Goal: Communication & Community: Answer question/provide support

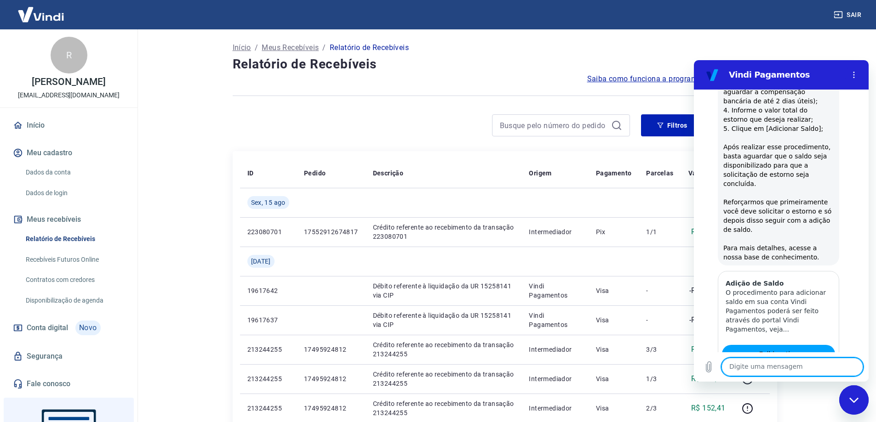
scroll to position [1742, 0]
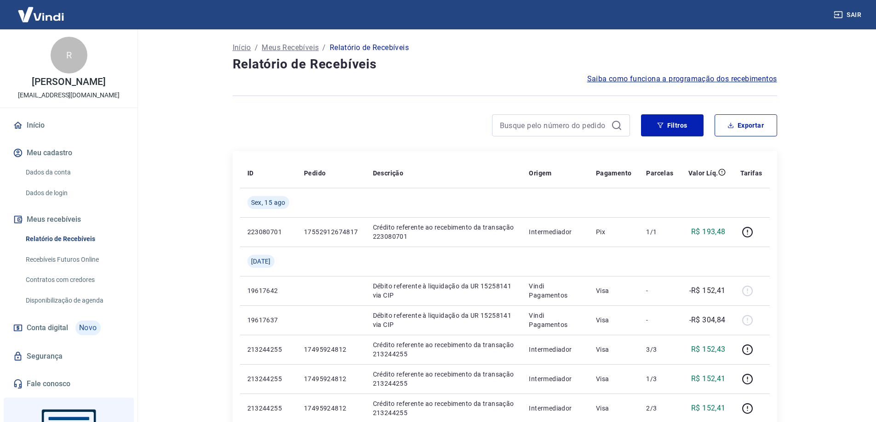
click at [817, 193] on main "Início / Meus Recebíveis / Relatório de Recebíveis Relatório de Recebíveis Saib…" at bounding box center [504, 225] width 742 height 393
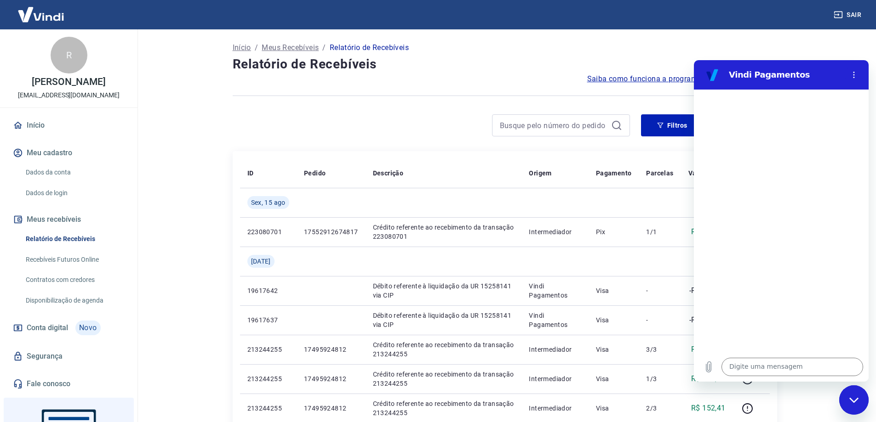
click at [857, 400] on icon "Fechar janela de mensagens" at bounding box center [854, 401] width 10 height 6
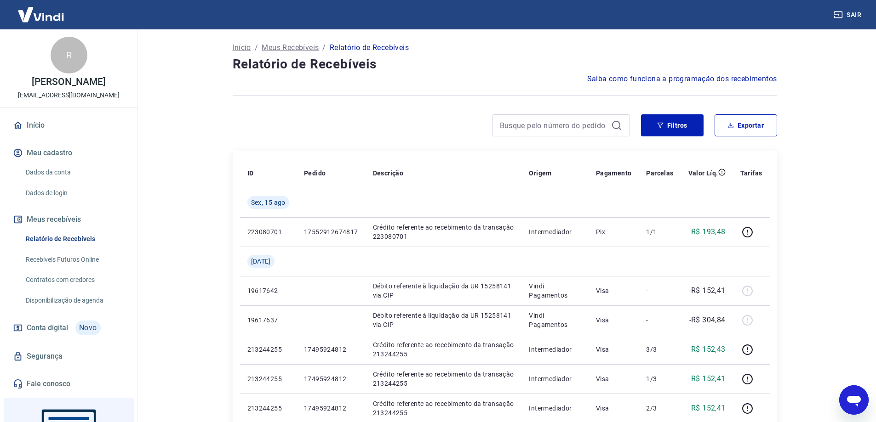
click at [855, 400] on icon "Abrir janela de mensagens" at bounding box center [854, 401] width 14 height 11
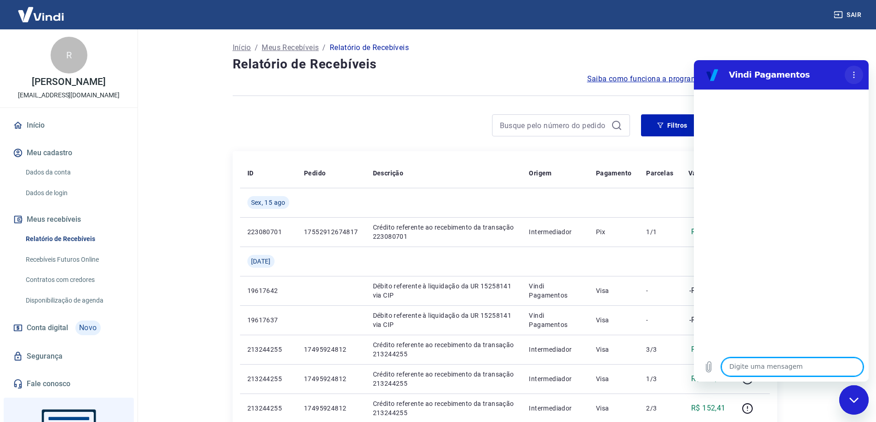
click at [854, 78] on circle "Menu de opções" at bounding box center [853, 77] width 1 height 1
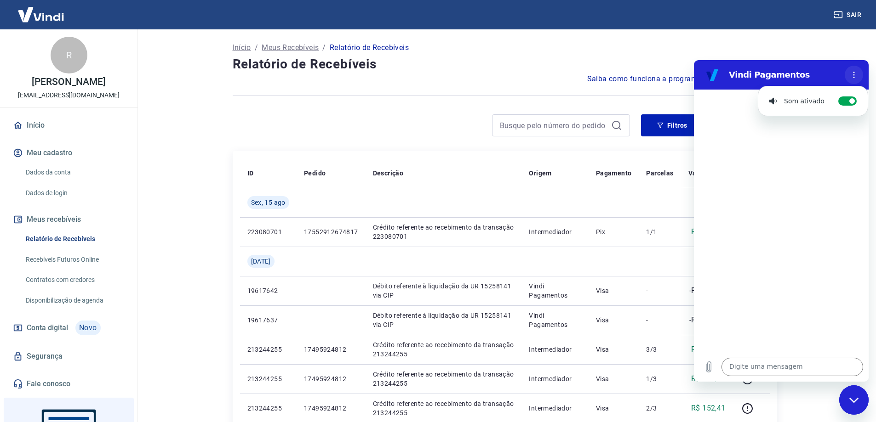
click at [854, 76] on icon "Menu de opções" at bounding box center [853, 74] width 7 height 7
click at [726, 79] on div "Vindi Pagamentos" at bounding box center [781, 74] width 120 height 11
click at [736, 78] on h2 "Vindi Pagamentos" at bounding box center [785, 74] width 112 height 11
click at [750, 117] on div at bounding box center [781, 221] width 175 height 263
drag, startPoint x: 756, startPoint y: 209, endPoint x: 769, endPoint y: 317, distance: 108.8
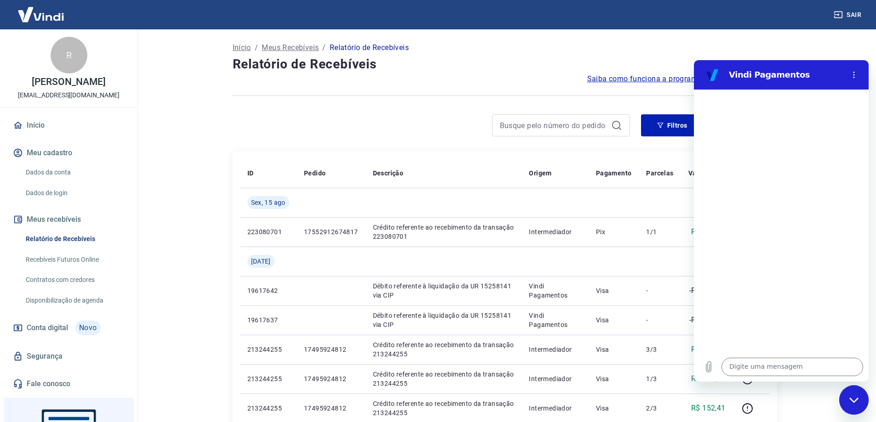
click at [757, 236] on div at bounding box center [781, 221] width 175 height 263
click at [711, 370] on icon "Carregar arquivo" at bounding box center [708, 367] width 11 height 11
click at [791, 237] on div at bounding box center [781, 221] width 175 height 263
click at [796, 370] on textarea at bounding box center [792, 367] width 142 height 18
type textarea "Olá"
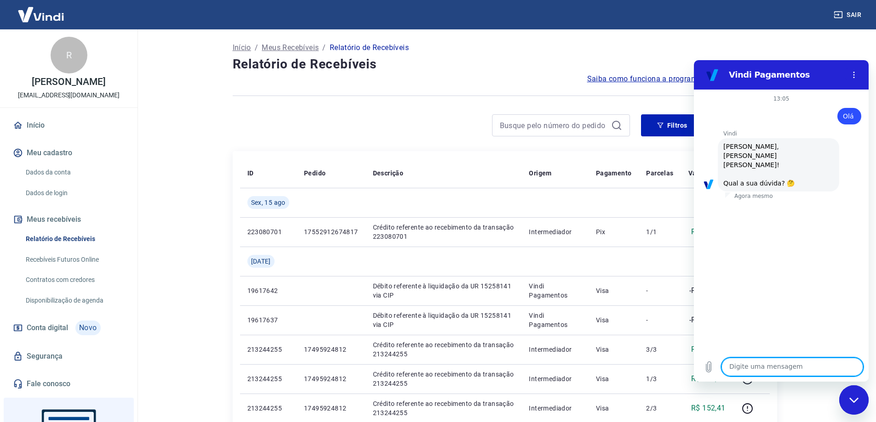
scroll to position [31, 0]
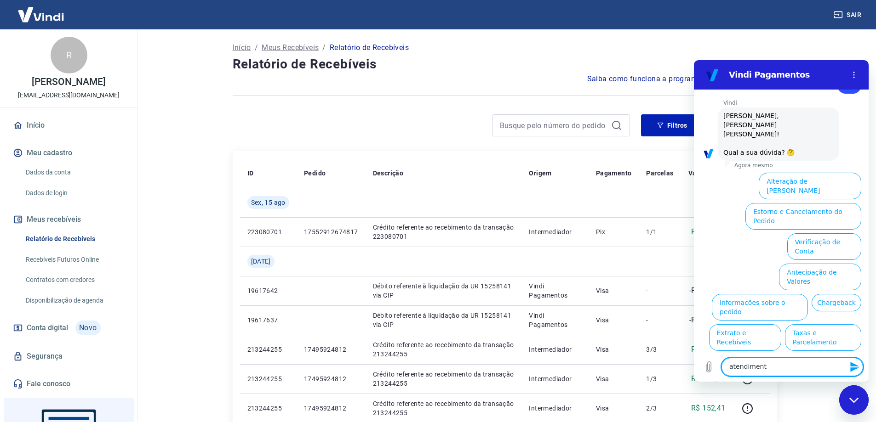
type textarea "atendimento"
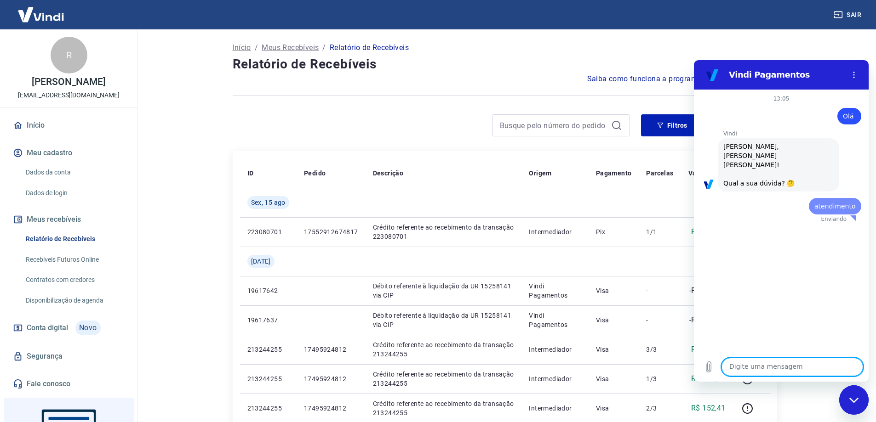
scroll to position [0, 0]
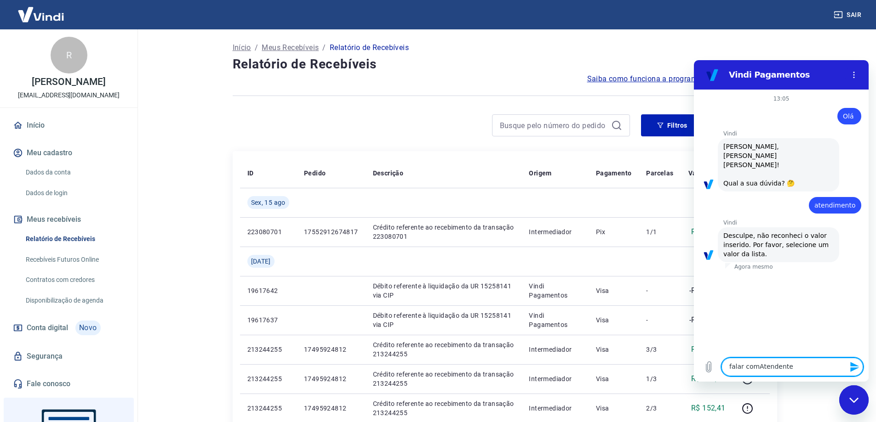
type textarea "falar com [PERSON_NAME]"
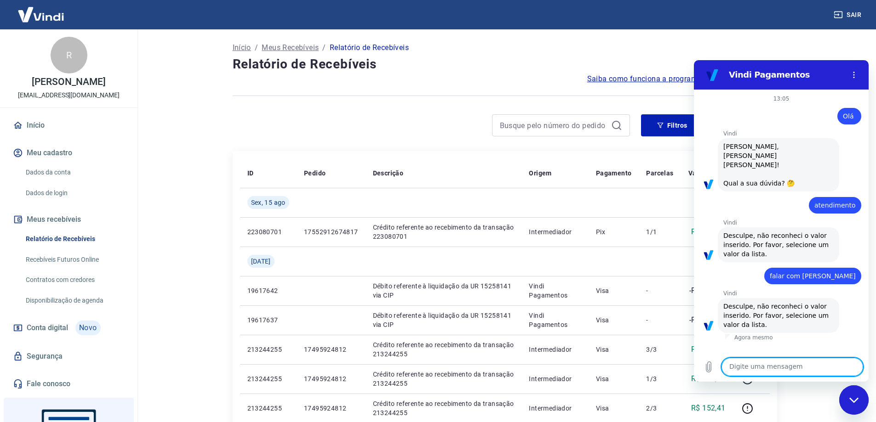
click at [795, 368] on textarea at bounding box center [792, 367] width 142 height 18
type textarea "Falar com atendente"
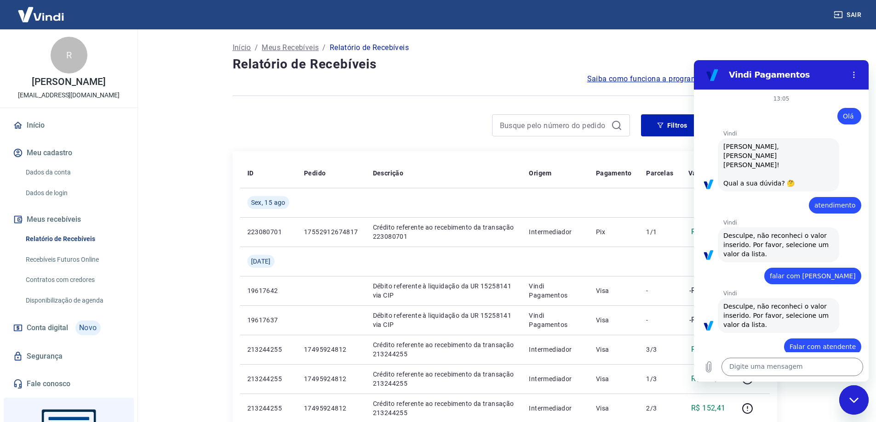
click at [856, 400] on icon "Fechar janela de mensagens" at bounding box center [854, 401] width 10 height 6
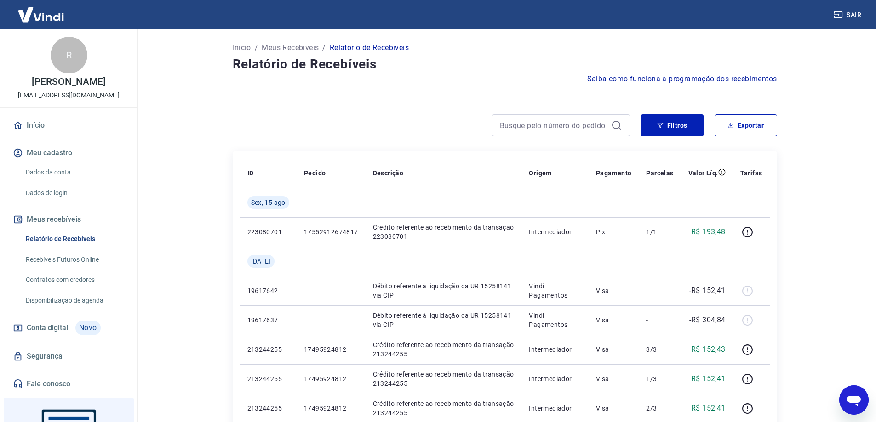
click at [837, 251] on main "Início / Meus Recebíveis / Relatório de Recebíveis Relatório de Recebíveis Saib…" at bounding box center [504, 225] width 742 height 393
click at [829, 148] on main "Início / Meus Recebíveis / Relatório de Recebíveis Relatório de Recebíveis Saib…" at bounding box center [504, 225] width 742 height 393
click at [855, 400] on icon "Abrir janela de mensagens" at bounding box center [854, 401] width 14 height 11
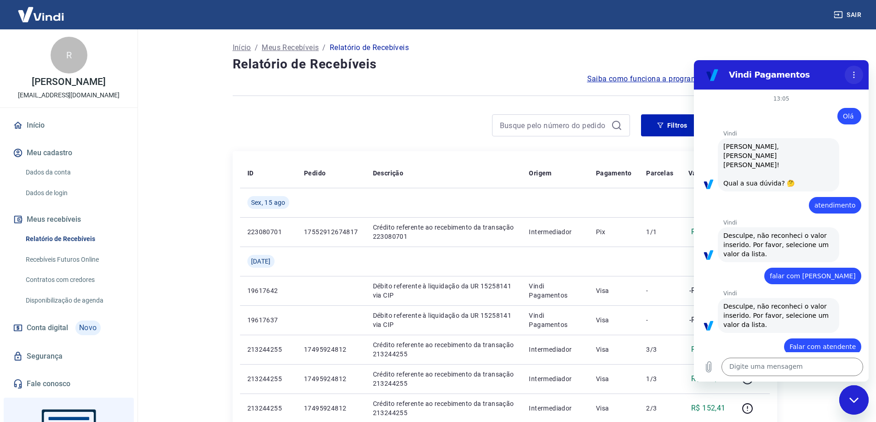
click at [854, 77] on circle "Menu de opções" at bounding box center [853, 77] width 1 height 1
click at [856, 76] on icon "Menu de opções" at bounding box center [853, 74] width 7 height 7
click at [847, 45] on main "Início / Meus Recebíveis / Relatório de Recebíveis Relatório de Recebíveis Saib…" at bounding box center [504, 225] width 742 height 393
click at [854, 400] on icon "Fechar janela de mensagens" at bounding box center [854, 401] width 10 height 6
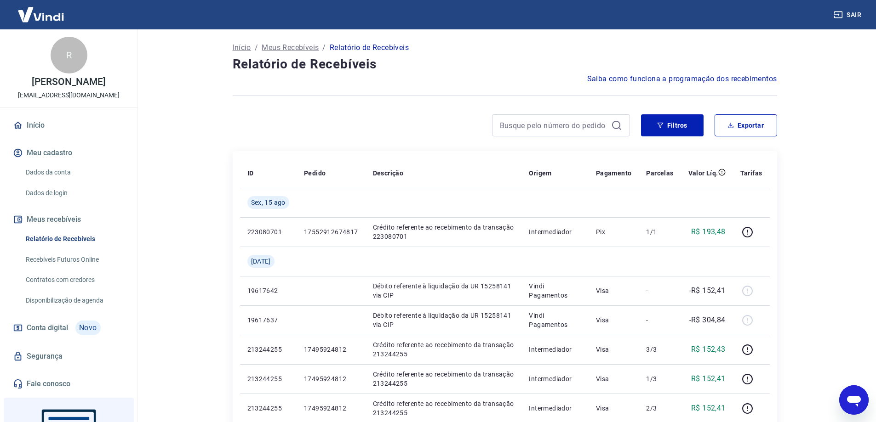
click at [804, 211] on main "Início / Meus Recebíveis / Relatório de Recebíveis Relatório de Recebíveis Saib…" at bounding box center [504, 225] width 742 height 393
click at [833, 109] on main "Início / Meus Recebíveis / Relatório de Recebíveis Relatório de Recebíveis Saib…" at bounding box center [504, 225] width 742 height 393
click at [849, 401] on icon "Abrir janela de mensagens" at bounding box center [854, 401] width 14 height 11
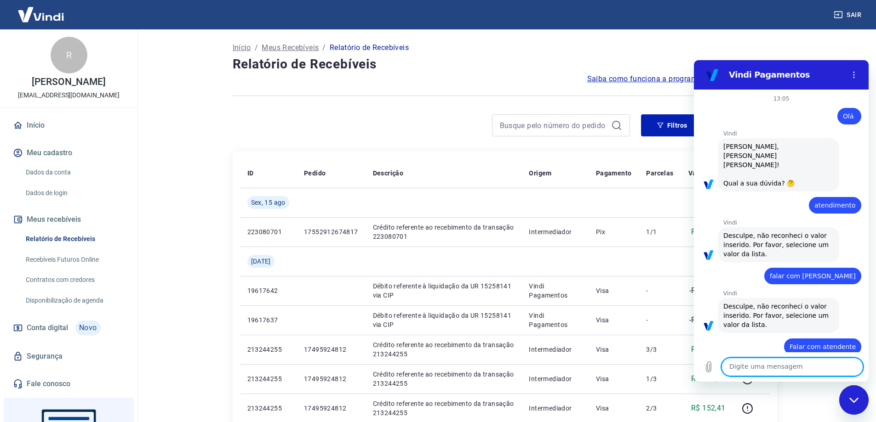
scroll to position [53, 0]
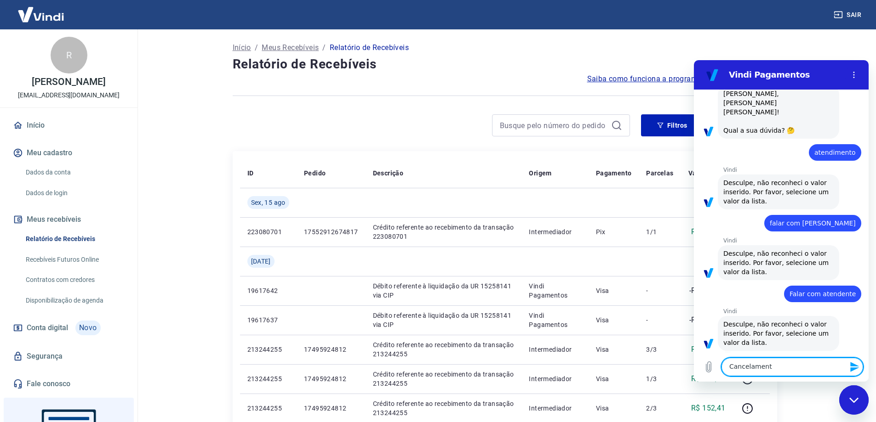
type textarea "Cancelamento"
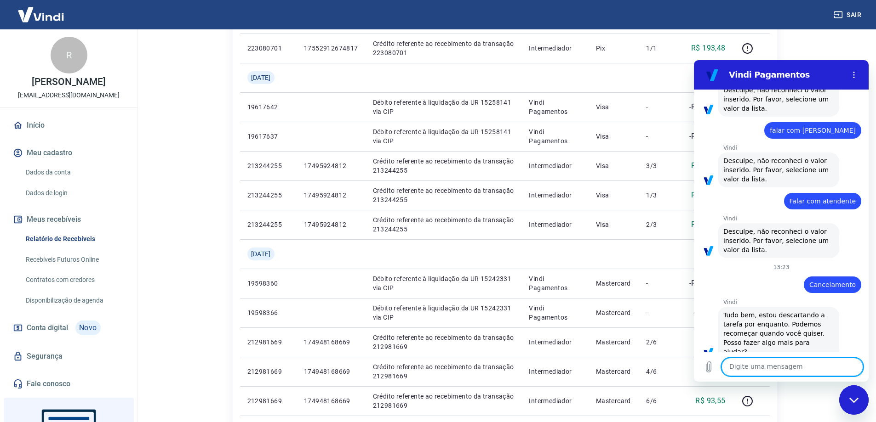
scroll to position [230, 0]
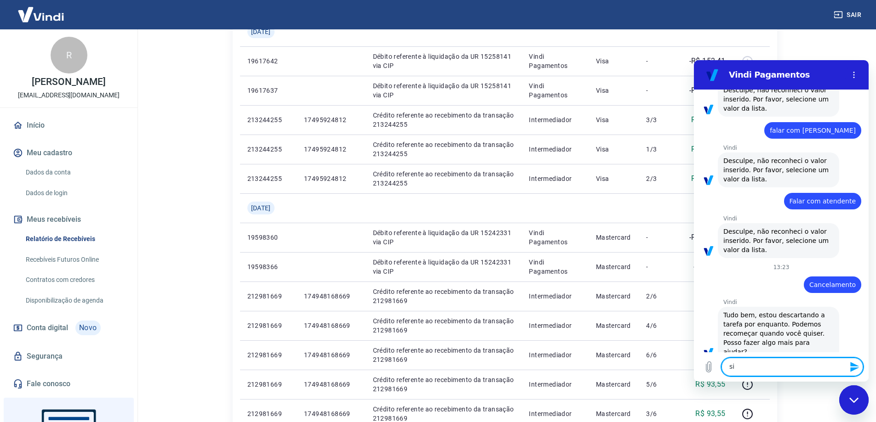
type textarea "sim"
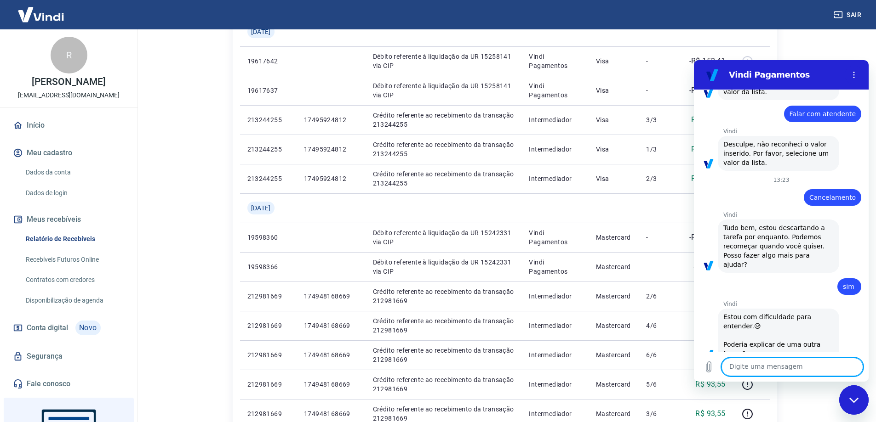
scroll to position [235, 0]
type textarea "a"
type textarea "falar com atendente"
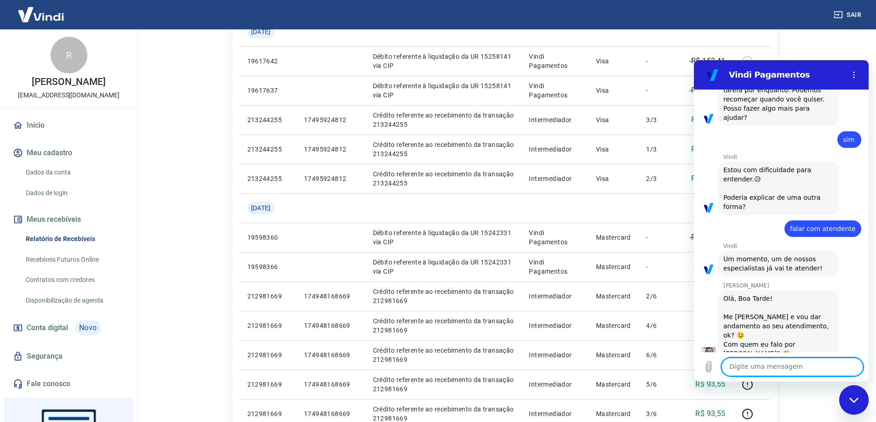
scroll to position [382, 0]
click at [803, 368] on textarea at bounding box center [792, 367] width 142 height 18
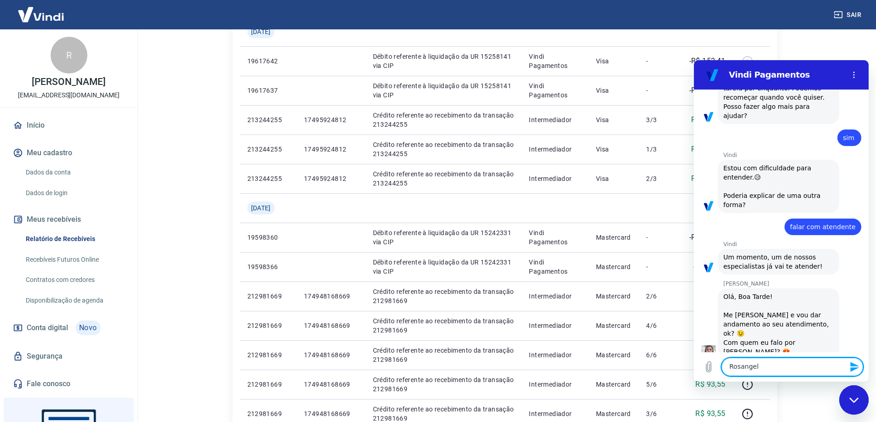
type textarea "Rosangela"
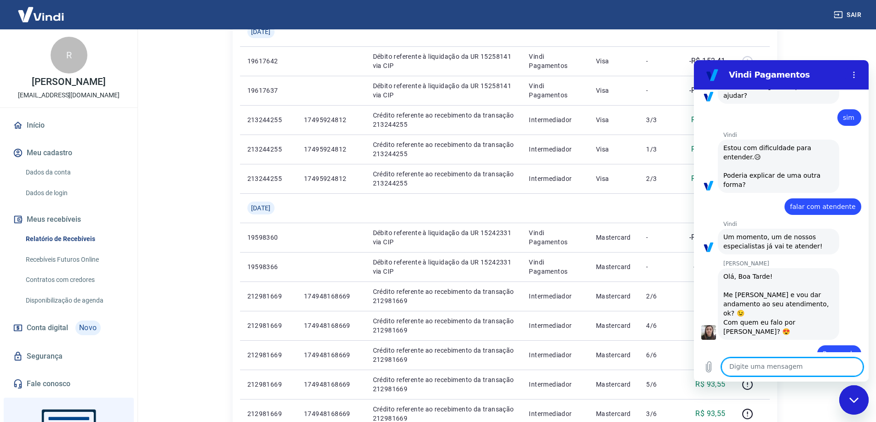
scroll to position [404, 0]
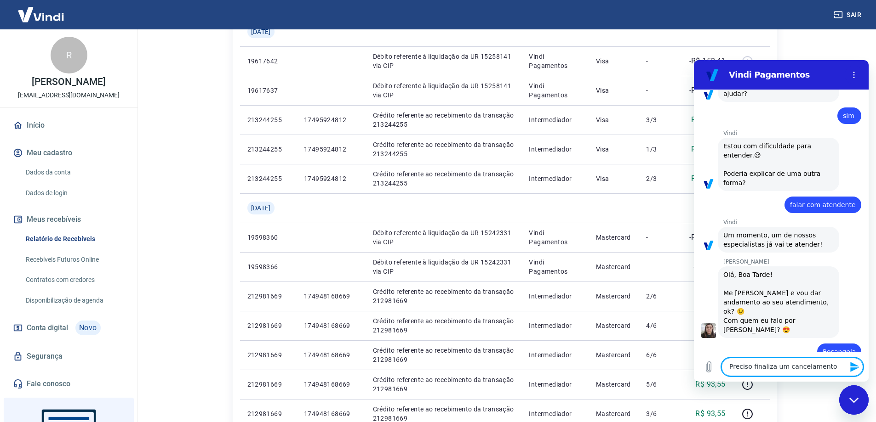
click at [771, 371] on textarea "Preciso finaliza um cancelamento" at bounding box center [792, 367] width 142 height 18
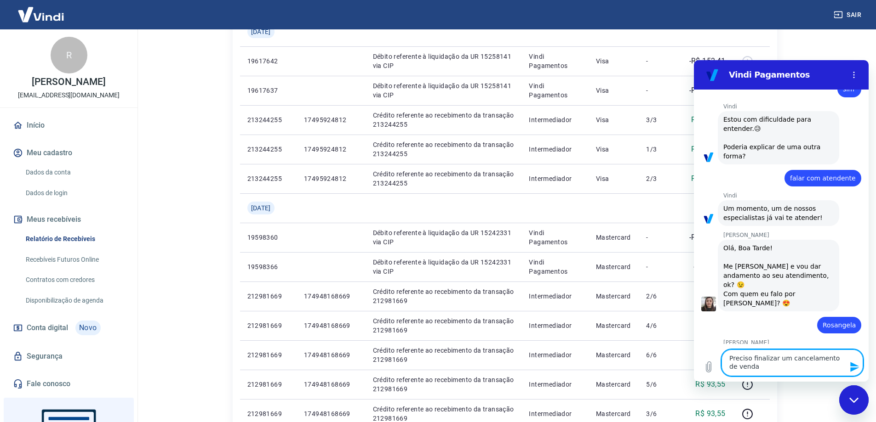
scroll to position [430, 0]
type textarea "Preciso finalizar um cancelamento de venda feito por pix"
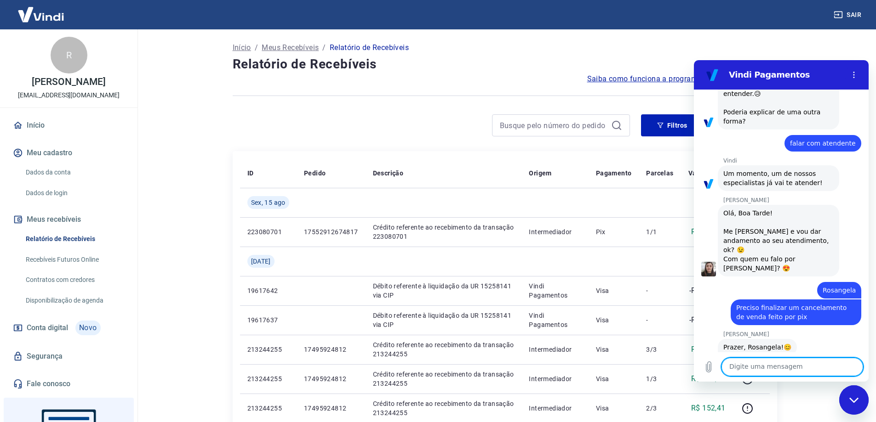
scroll to position [488, 0]
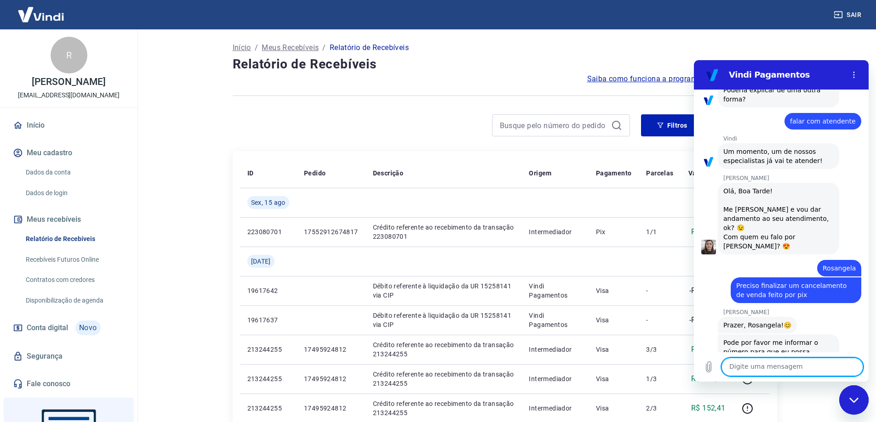
click at [811, 364] on textarea at bounding box center [792, 367] width 142 height 18
type textarea "o celular [PHONE_NUMBER]"
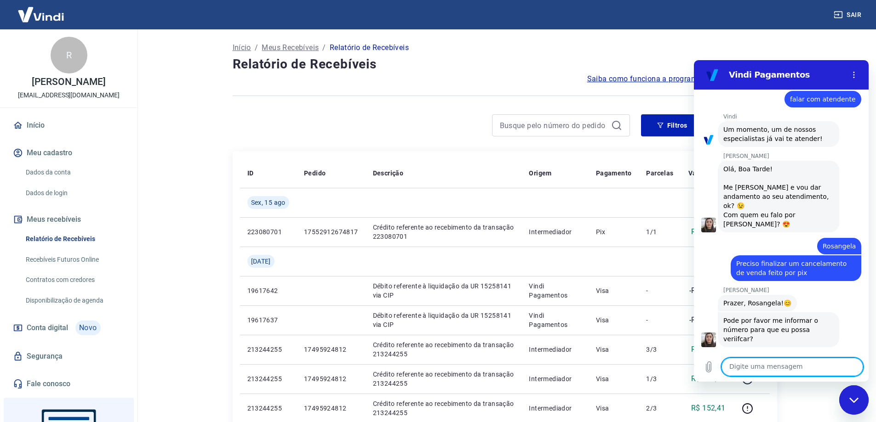
scroll to position [558, 0]
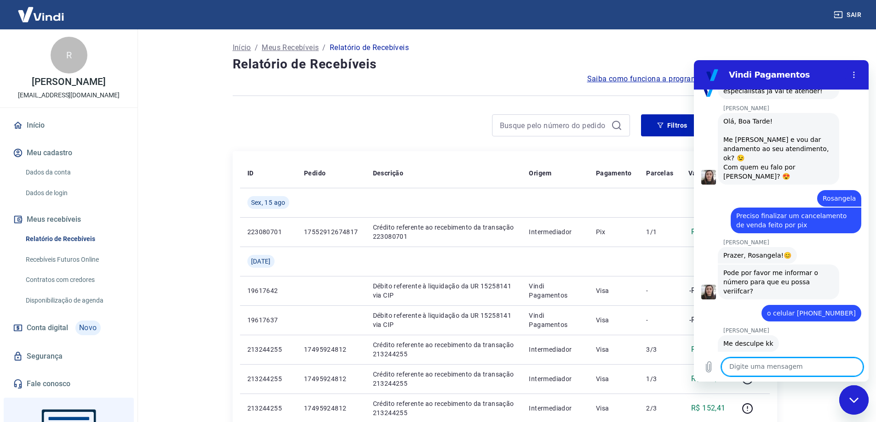
click at [799, 365] on textarea at bounding box center [792, 367] width 142 height 18
click at [751, 370] on textarea at bounding box center [792, 367] width 142 height 18
paste textarea "17552912674817"
type textarea "Pedido 17552912674817"
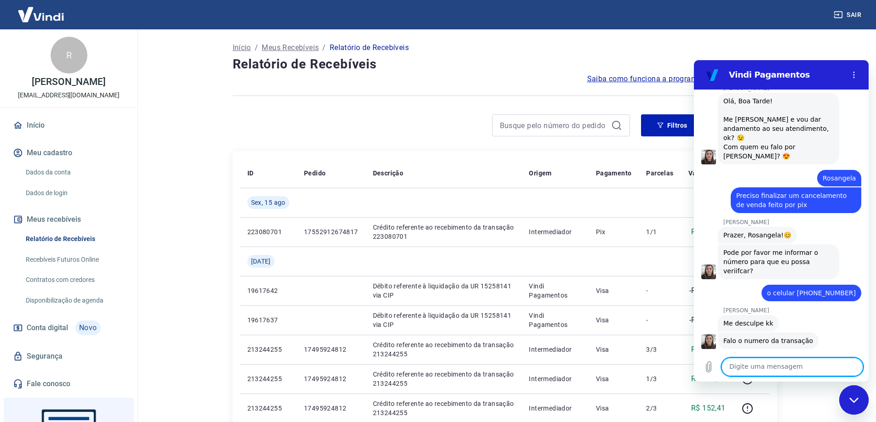
scroll to position [580, 0]
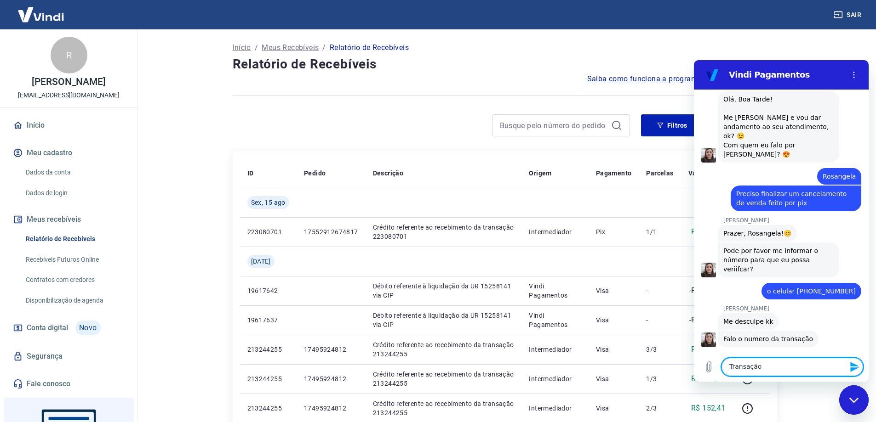
paste textarea "223080701"
type textarea "Transação 223080701"
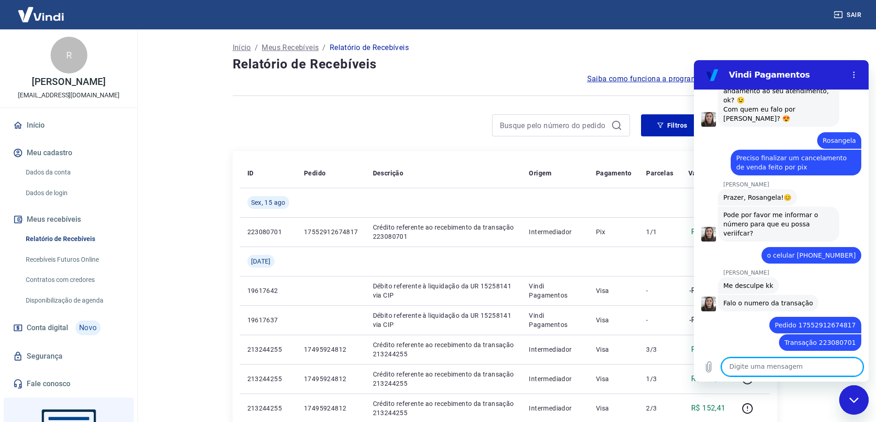
scroll to position [615, 0]
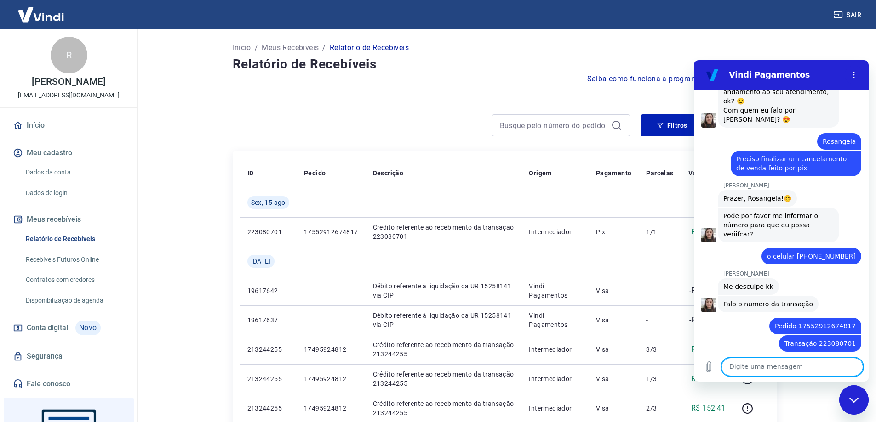
click at [806, 364] on textarea at bounding box center [792, 367] width 142 height 18
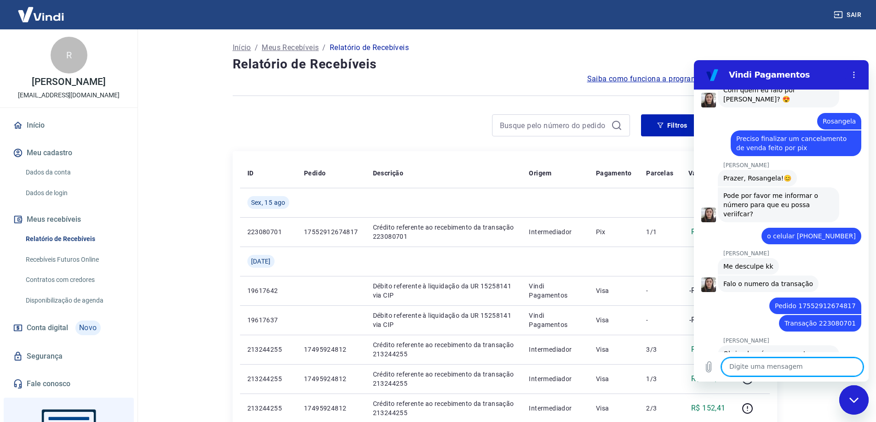
scroll to position [637, 0]
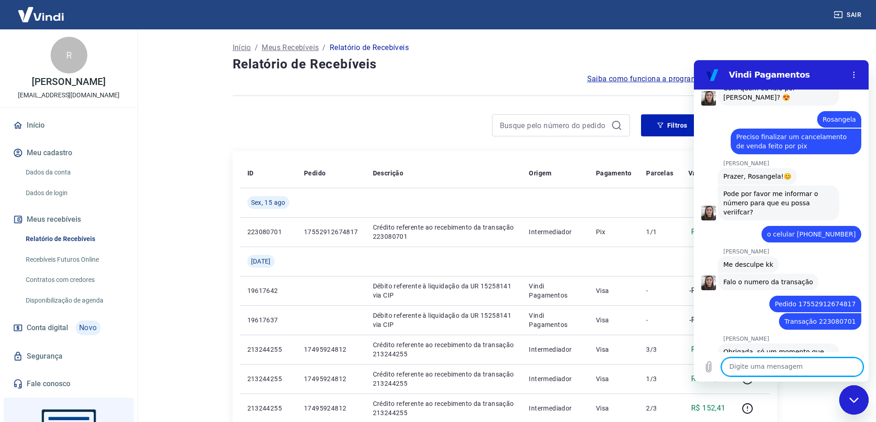
click at [854, 400] on icon "Fechar janela de mensagens" at bounding box center [854, 401] width 10 height 6
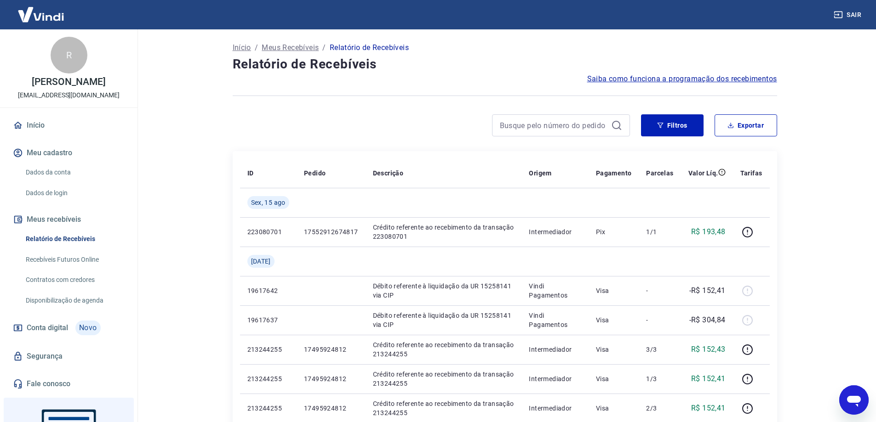
click at [855, 403] on icon "Abrir janela de mensagens" at bounding box center [854, 401] width 14 height 11
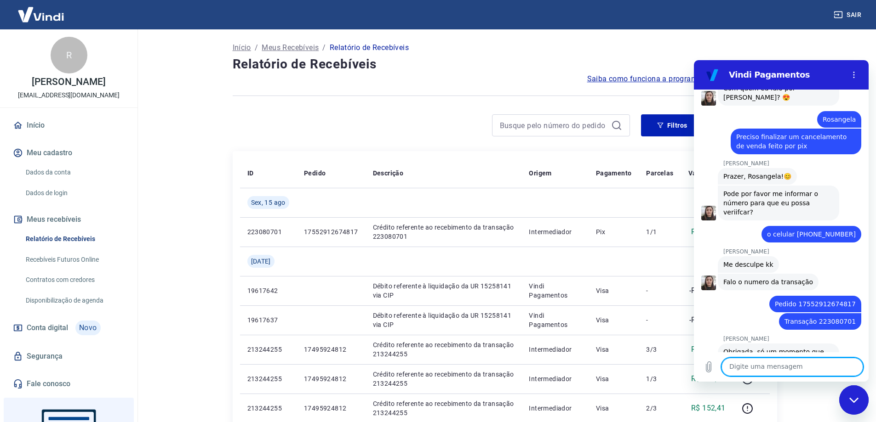
scroll to position [641, 0]
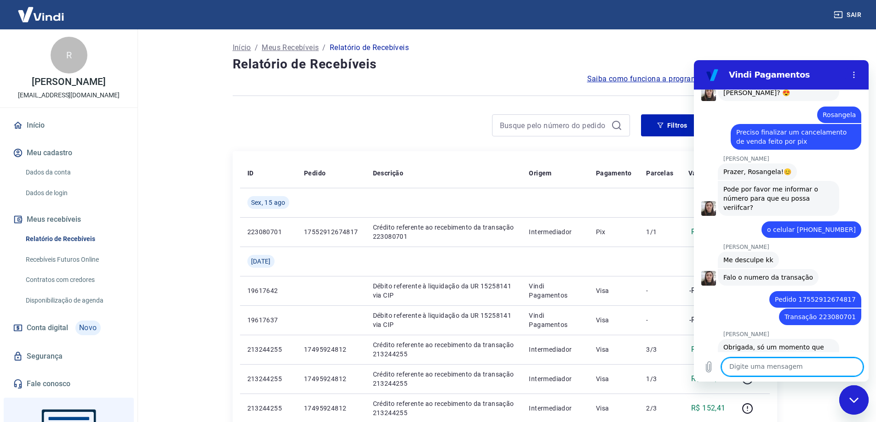
click at [852, 338] on div "[PERSON_NAME] diz: Obrigada, só um momento que vou verificar." at bounding box center [784, 351] width 167 height 27
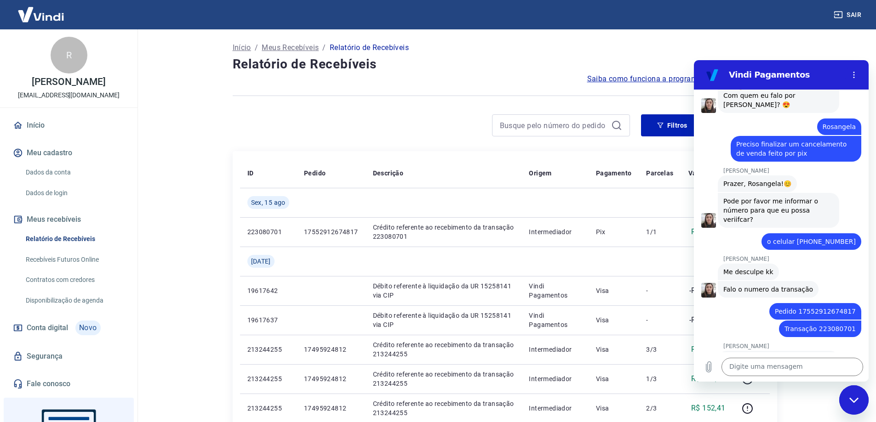
scroll to position [637, 0]
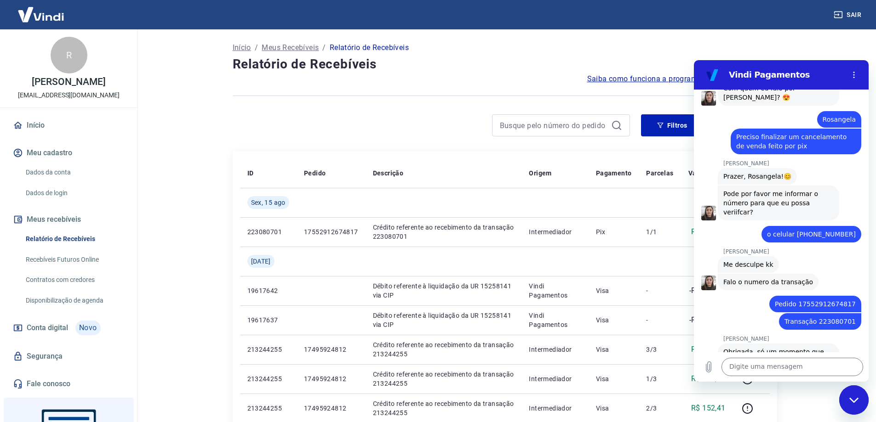
click at [856, 343] on div "[PERSON_NAME] diz: Obrigada, só um momento que vou verificar." at bounding box center [784, 356] width 167 height 27
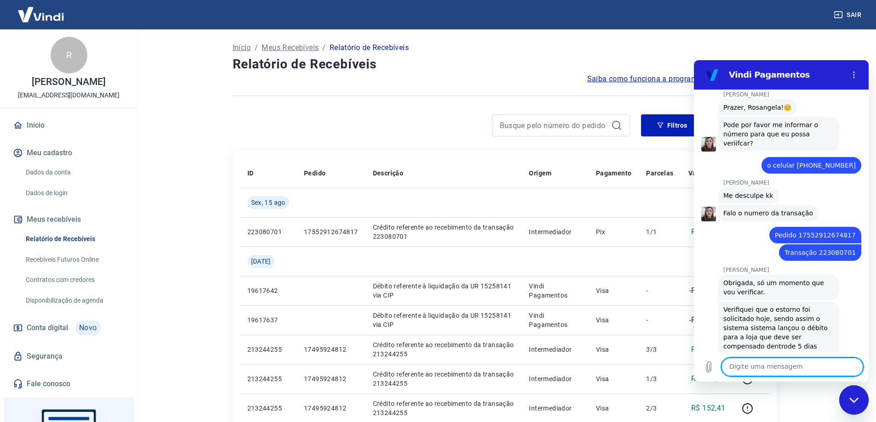
scroll to position [705, 0]
click at [800, 365] on textarea at bounding box center [792, 367] width 142 height 18
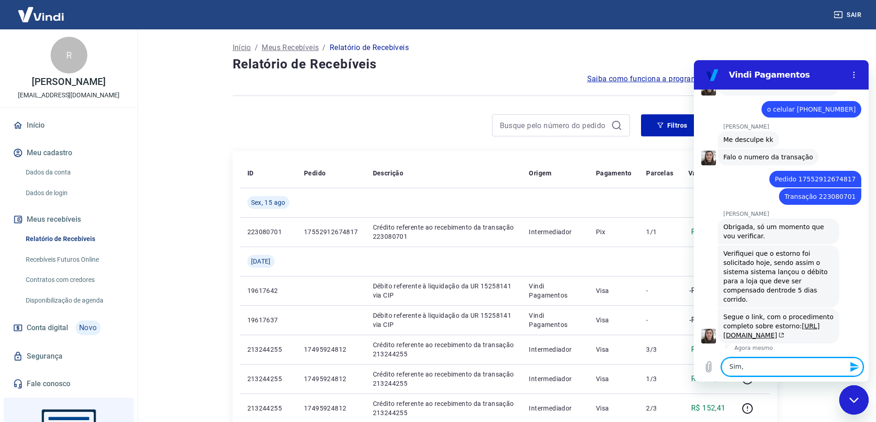
scroll to position [763, 0]
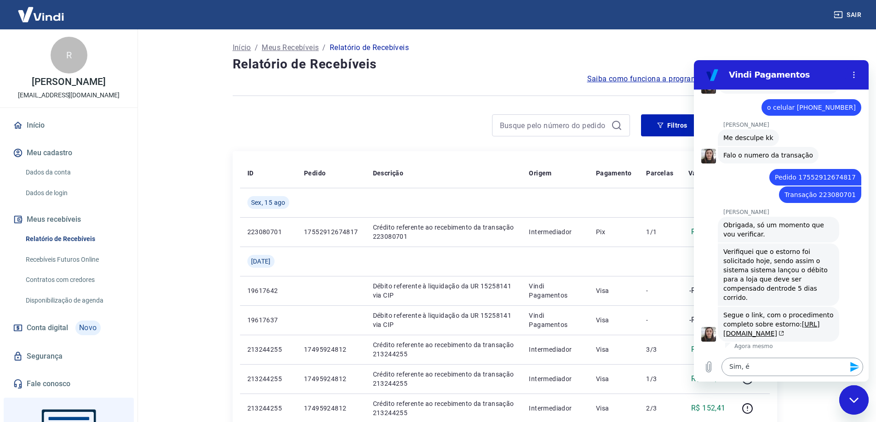
click at [770, 367] on textarea "Sim, é" at bounding box center [792, 367] width 142 height 18
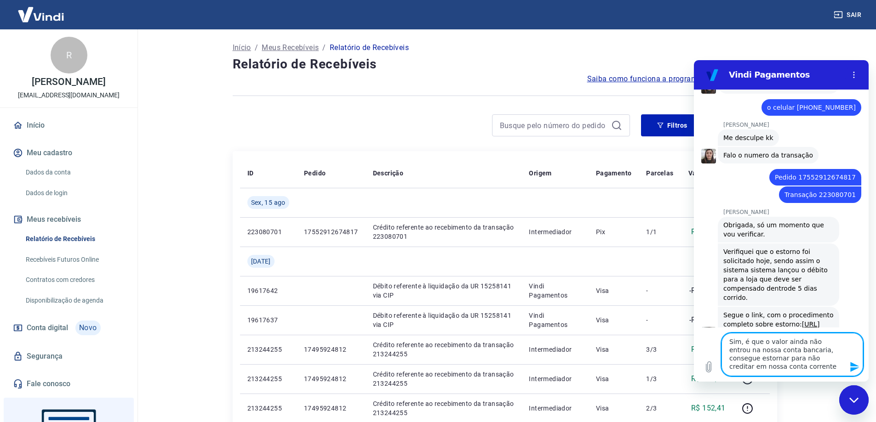
type textarea "Sim, é que o valor ainda não entrou na nossa conta bancaria, consegue estornar …"
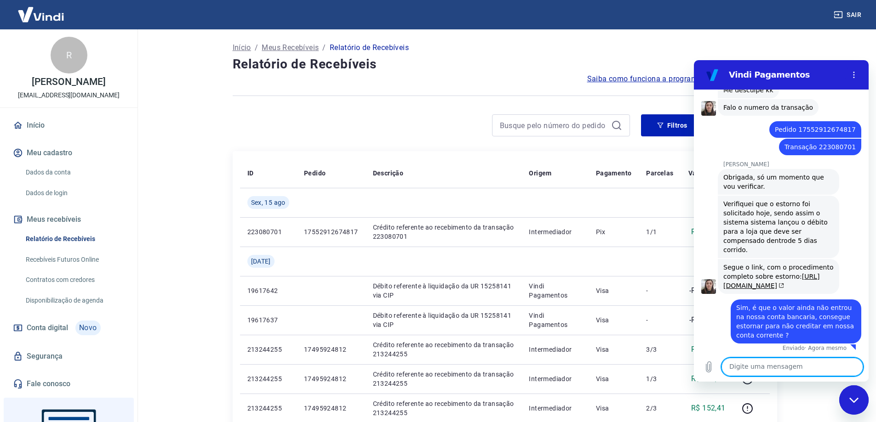
scroll to position [813, 0]
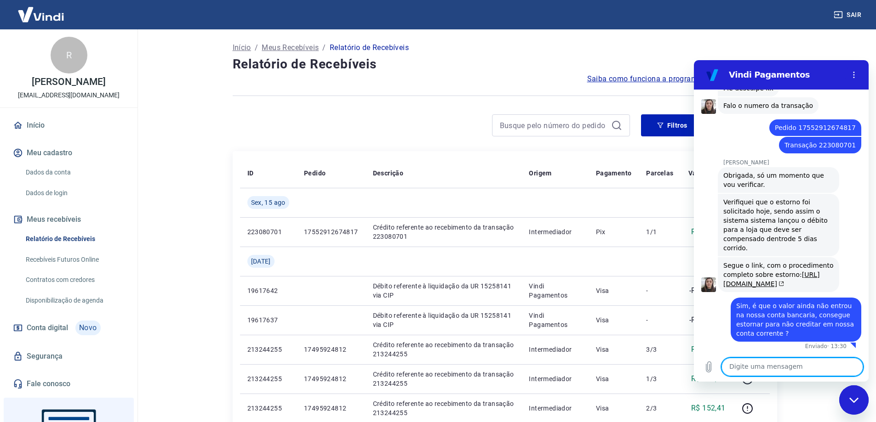
type textarea "S"
type textarea "para evitar eu ter que acrescentar saldo"
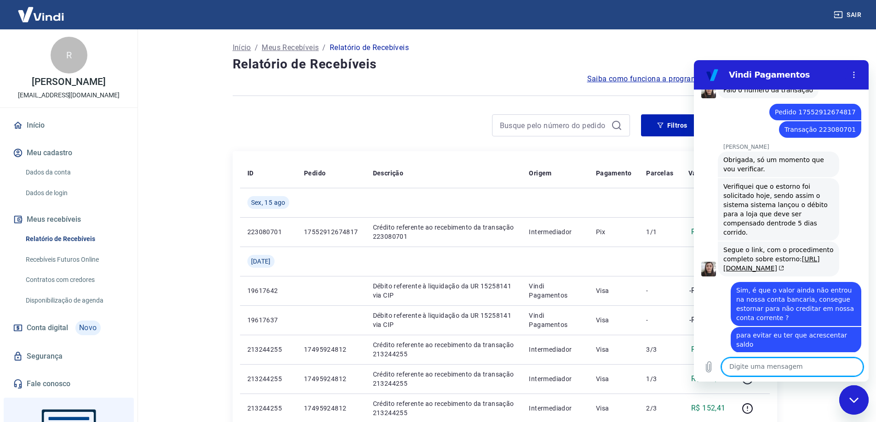
scroll to position [831, 0]
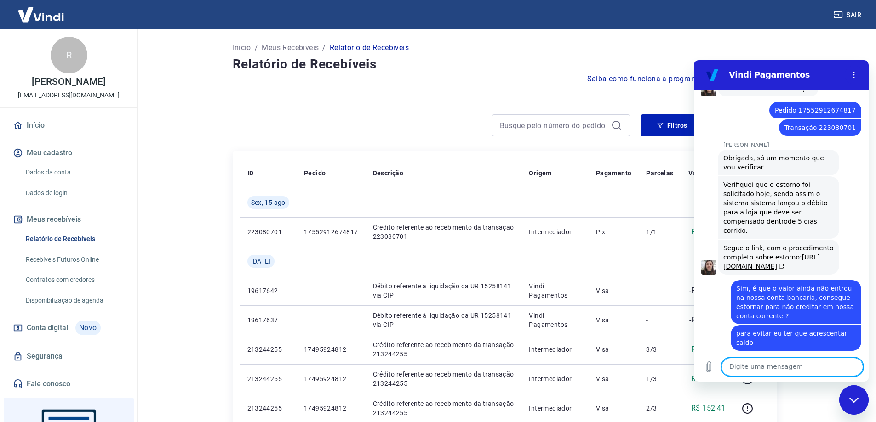
click at [829, 42] on main "Início / Meus Recebíveis / Relatório de Recebíveis Relatório de Recebíveis Saib…" at bounding box center [504, 225] width 742 height 393
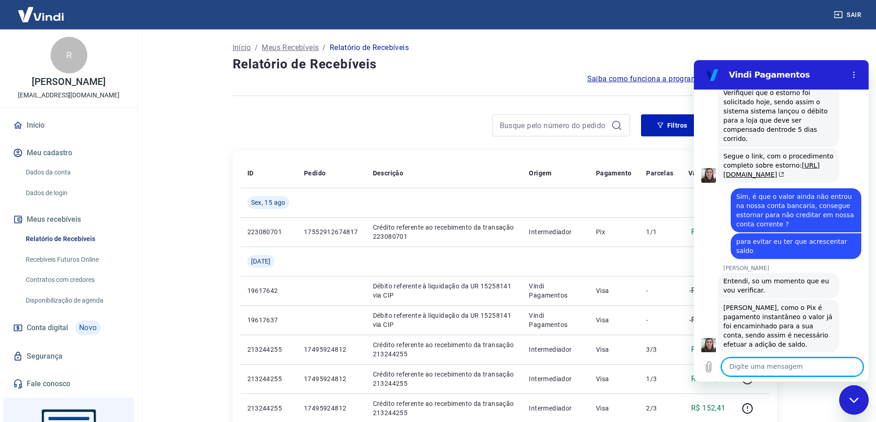
scroll to position [924, 0]
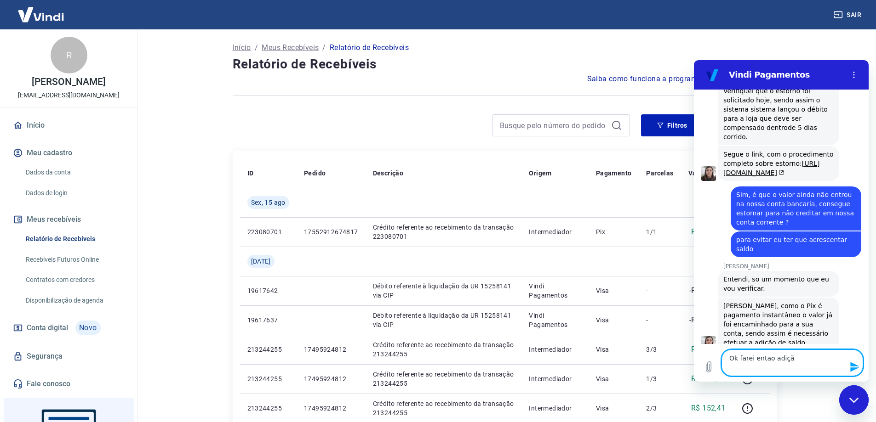
type textarea "Ok farei entao adição"
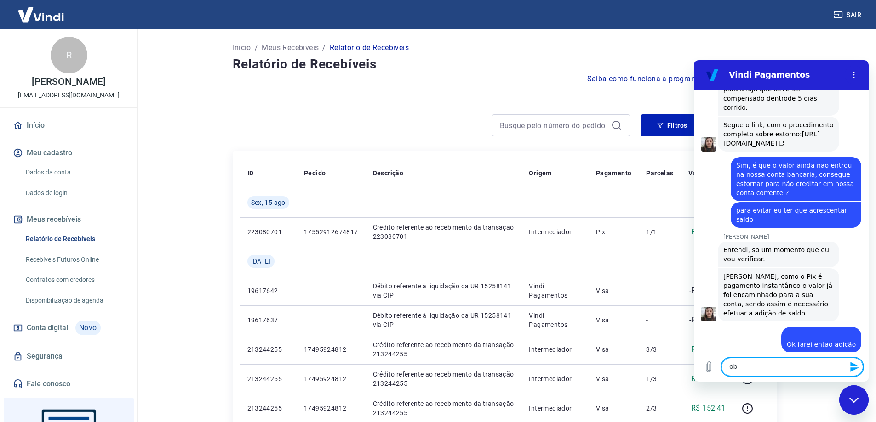
scroll to position [956, 0]
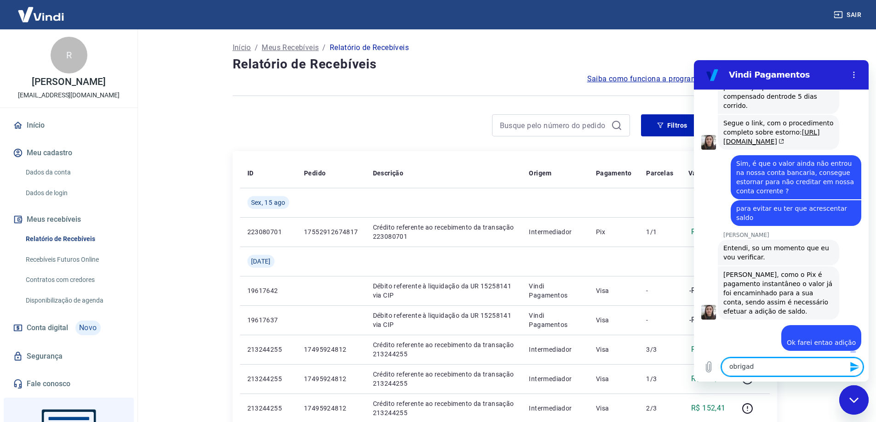
type textarea "obrigada"
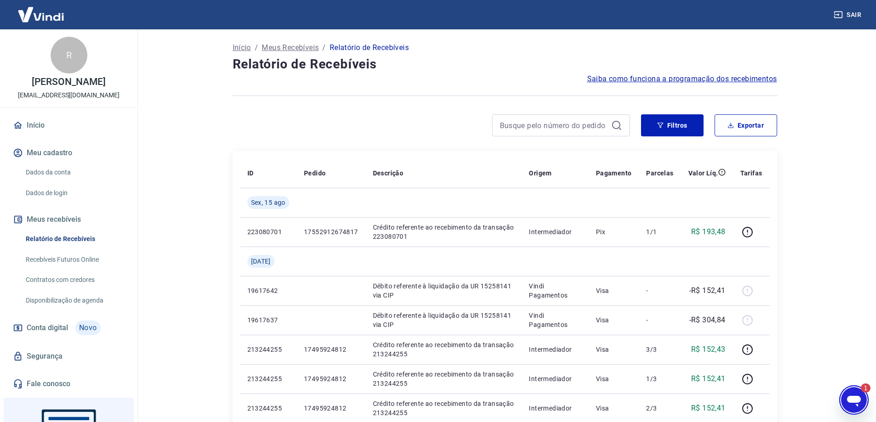
scroll to position [0, 0]
